Goal: Task Accomplishment & Management: Manage account settings

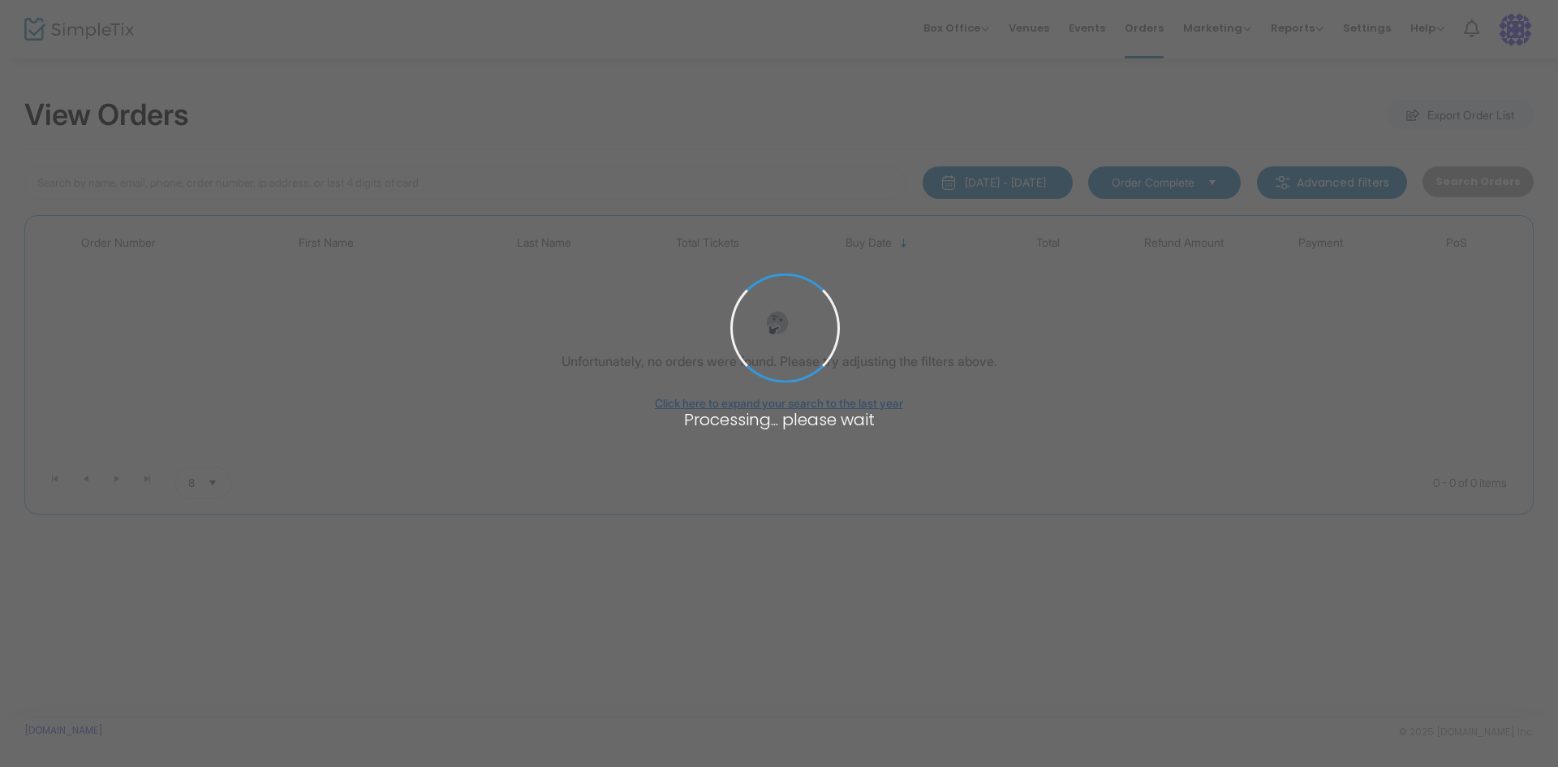
type input "[PERSON_NAME]"
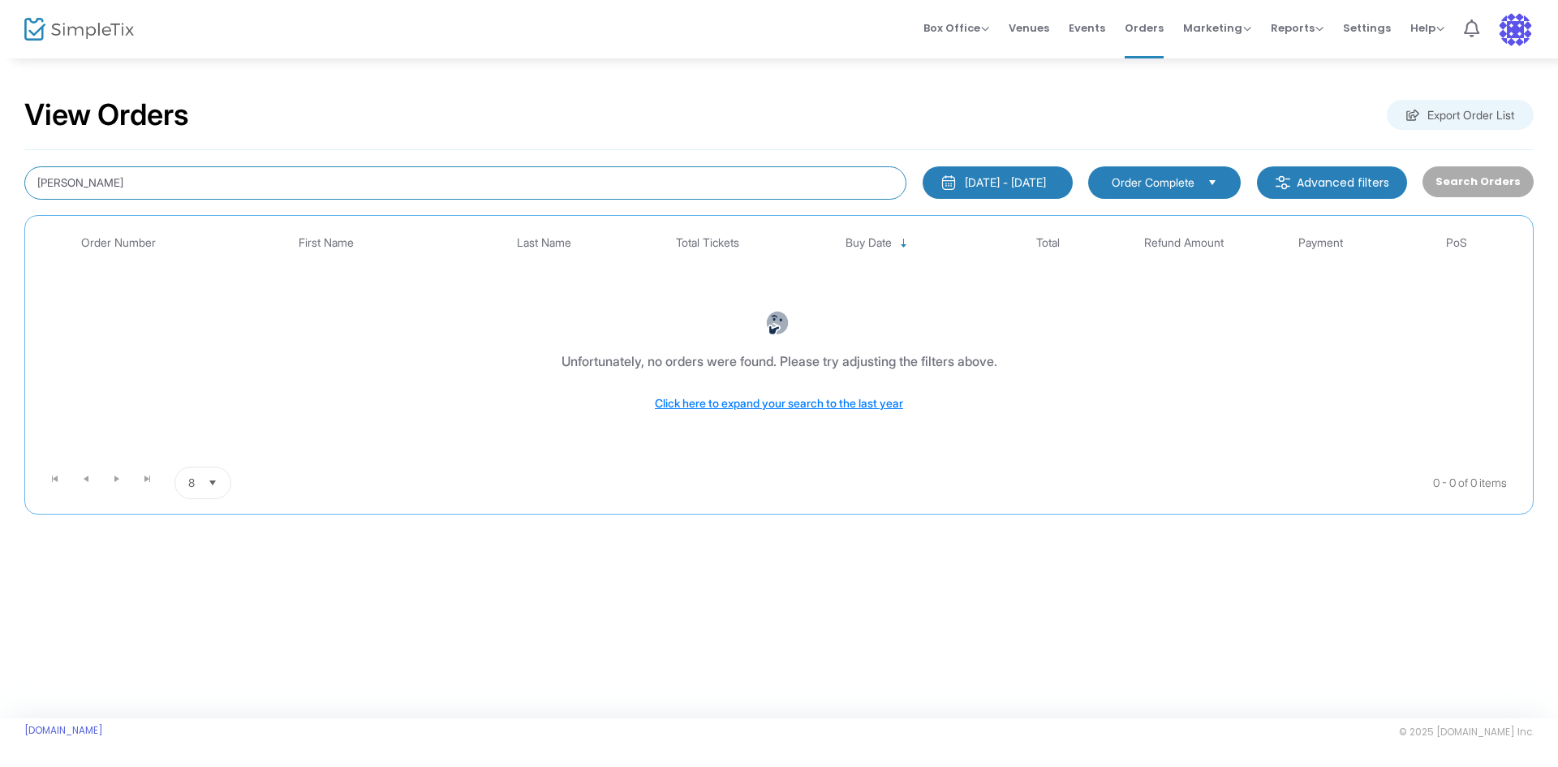
click at [146, 179] on input "[PERSON_NAME]" at bounding box center [465, 182] width 882 height 33
drag, startPoint x: 150, startPoint y: 180, endPoint x: 17, endPoint y: 181, distance: 133.1
click at [17, 181] on div "[PERSON_NAME]" at bounding box center [465, 182] width 898 height 33
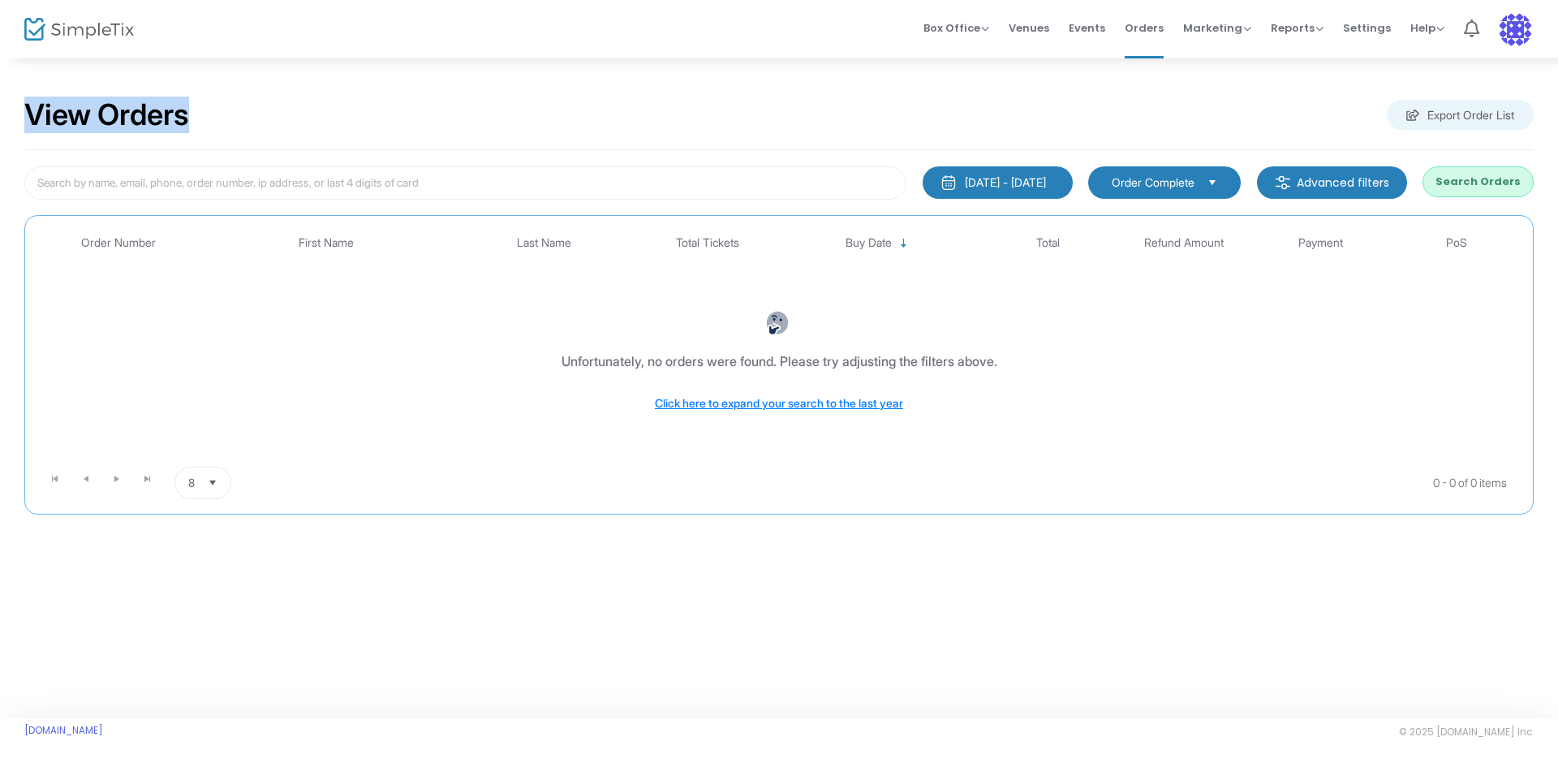
drag, startPoint x: 197, startPoint y: 120, endPoint x: -153, endPoint y: 127, distance: 350.6
click at [0, 127] on html "Processing... please wait Box Office Sell Tickets Bookings Sell Season Pass Ven…" at bounding box center [779, 383] width 1558 height 767
click at [183, 188] on input at bounding box center [465, 182] width 882 height 33
drag, startPoint x: 224, startPoint y: 130, endPoint x: 26, endPoint y: 118, distance: 198.3
click at [26, 118] on div "View Orders Export Order List" at bounding box center [778, 115] width 1509 height 69
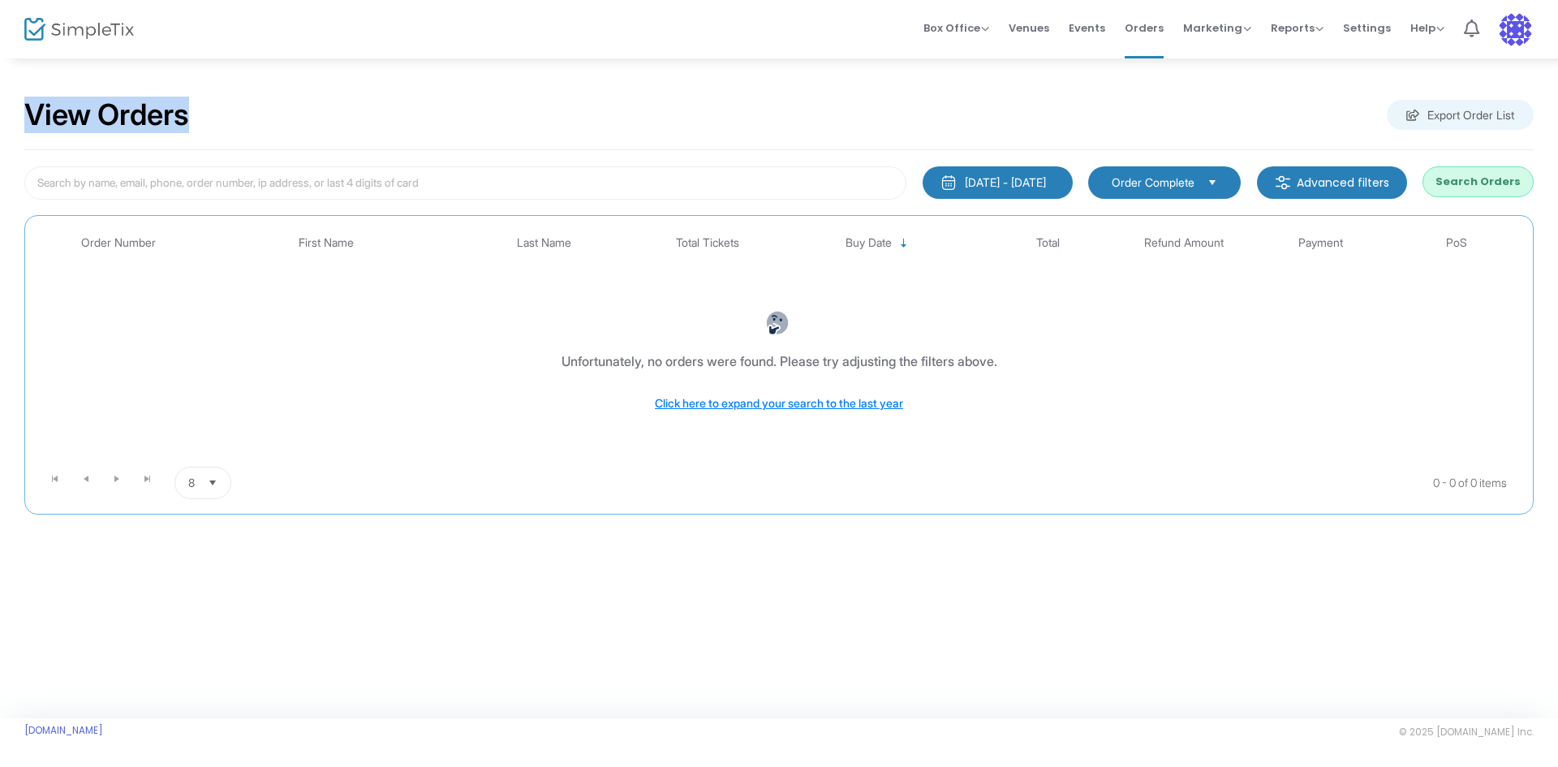
click at [262, 136] on div "View Orders Export Order List" at bounding box center [778, 115] width 1509 height 69
drag, startPoint x: 221, startPoint y: 130, endPoint x: 23, endPoint y: 114, distance: 198.6
click at [23, 114] on div "View Orders Export Order List [DATE] - [DATE] Last 30 Days [DATE] [DATE] This w…" at bounding box center [779, 314] width 1558 height 514
click at [339, 189] on input at bounding box center [465, 182] width 882 height 33
click at [405, 86] on div "View Orders Export Order List" at bounding box center [778, 115] width 1509 height 69
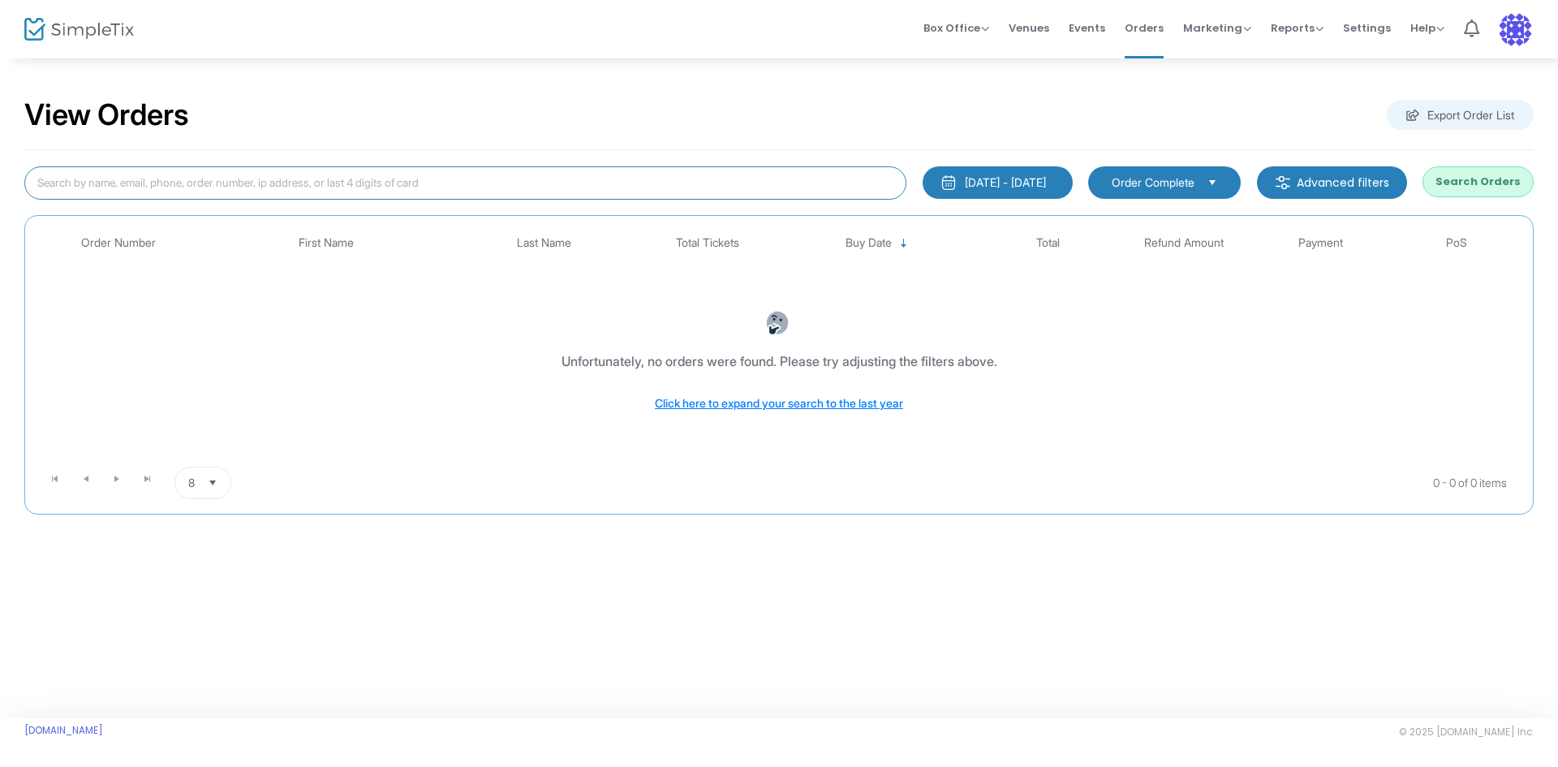
click at [405, 176] on input at bounding box center [465, 182] width 882 height 33
